Goal: Find specific page/section: Find specific page/section

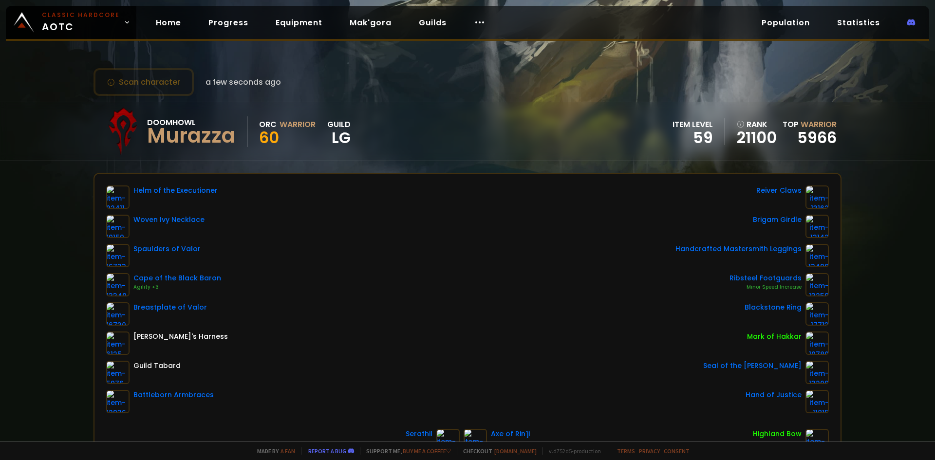
scroll to position [146, 0]
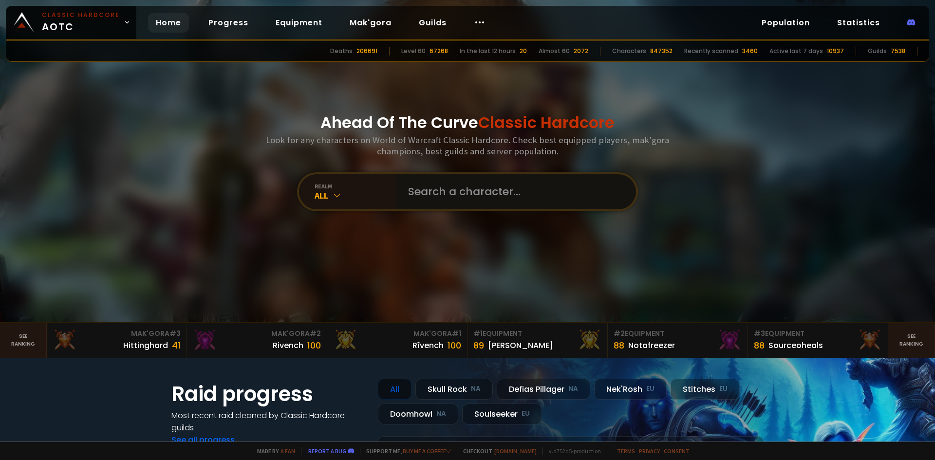
click at [423, 193] on input "text" at bounding box center [513, 191] width 222 height 35
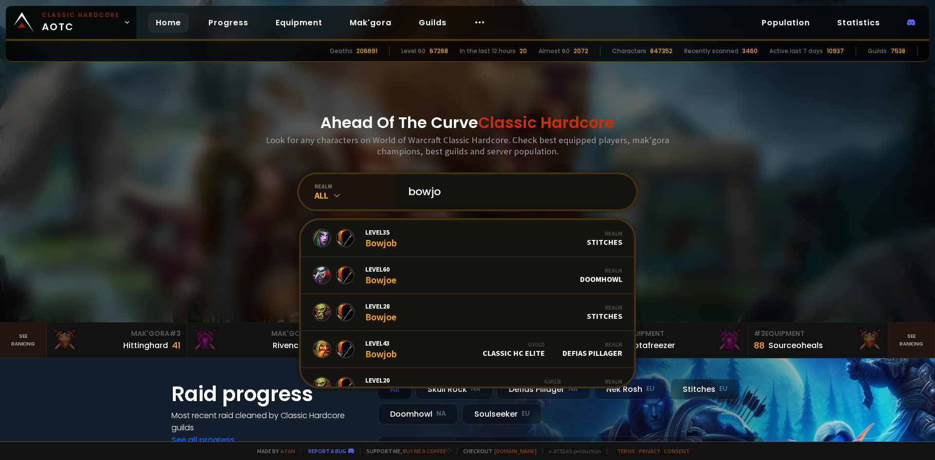
type input "bowjoe"
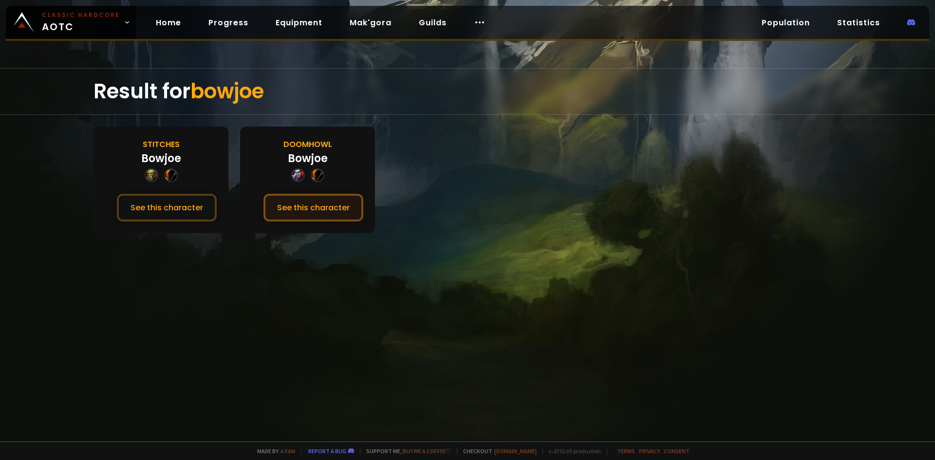
click at [301, 209] on button "See this character" at bounding box center [314, 208] width 100 height 28
